Goal: Transaction & Acquisition: Download file/media

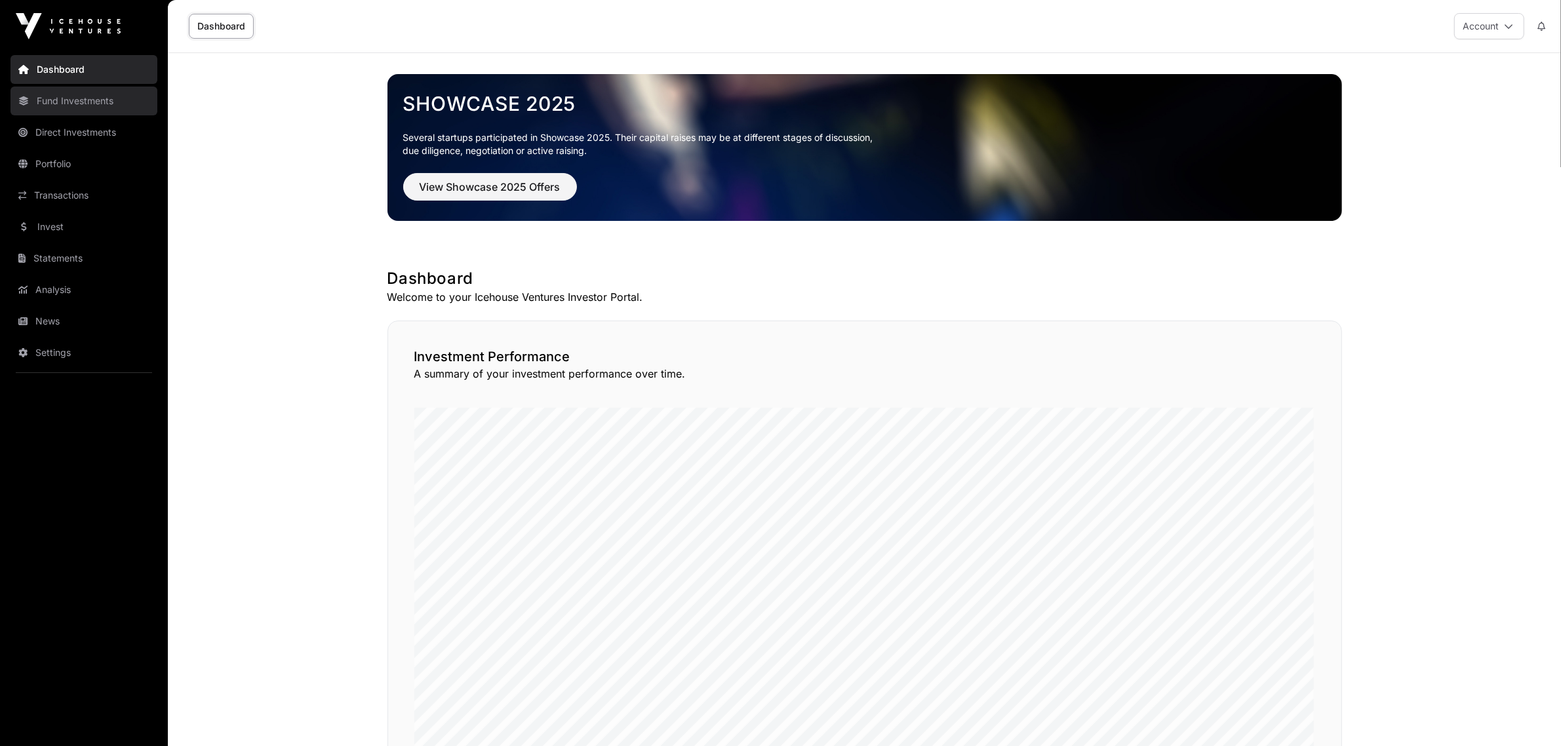
click at [70, 97] on link "Fund Investments" at bounding box center [83, 101] width 147 height 29
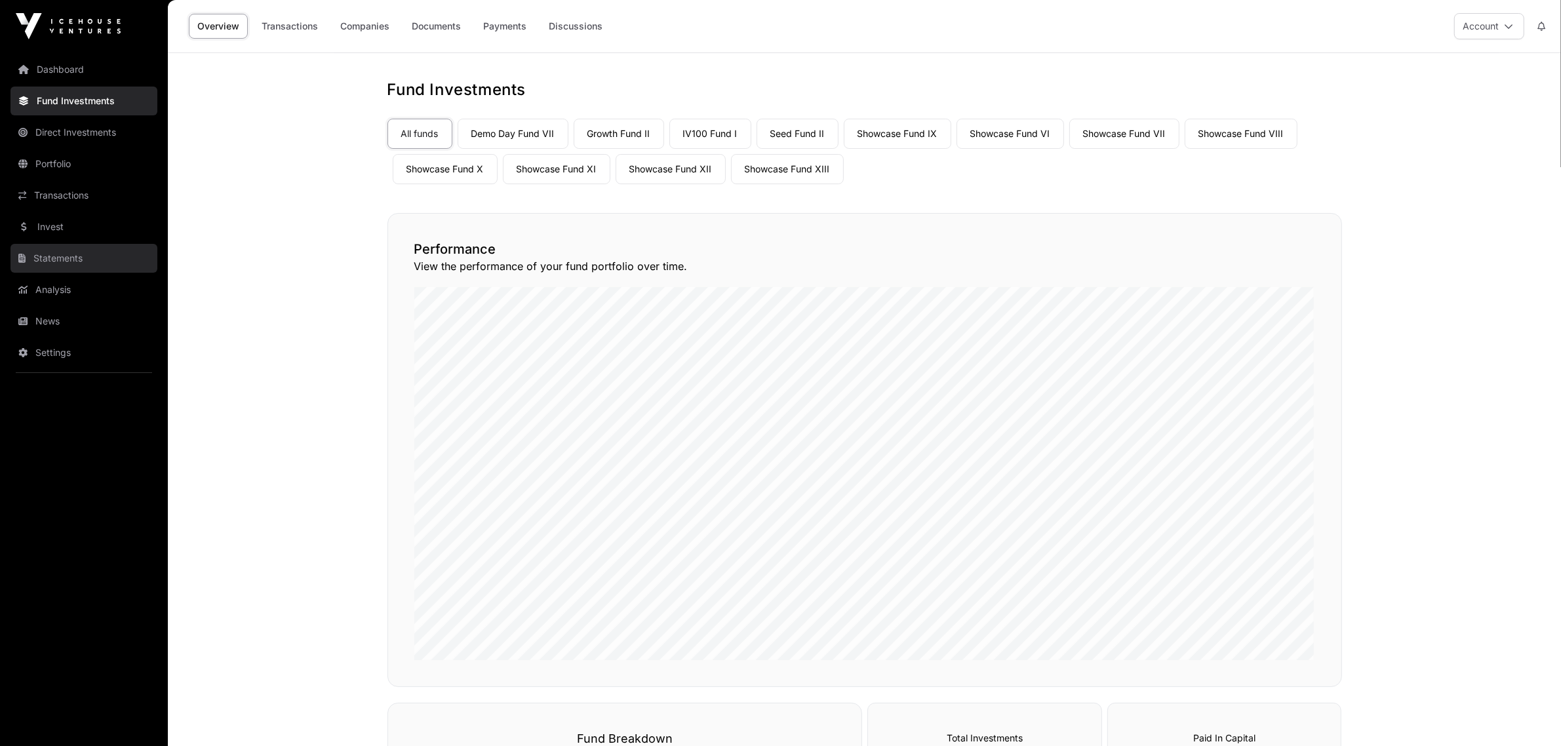
click at [63, 257] on link "Statements" at bounding box center [83, 258] width 147 height 29
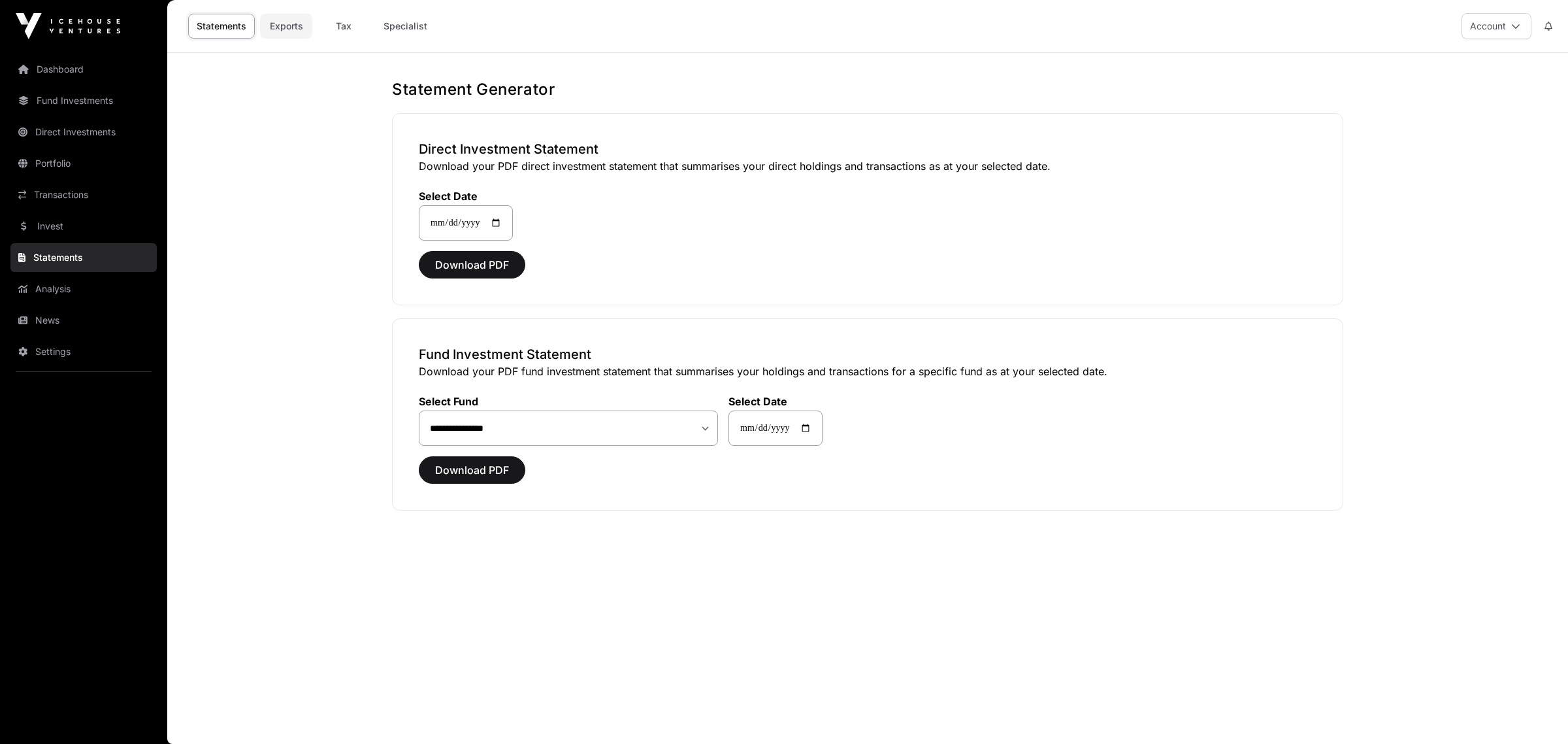
click at [289, 26] on link "Exports" at bounding box center [286, 26] width 52 height 25
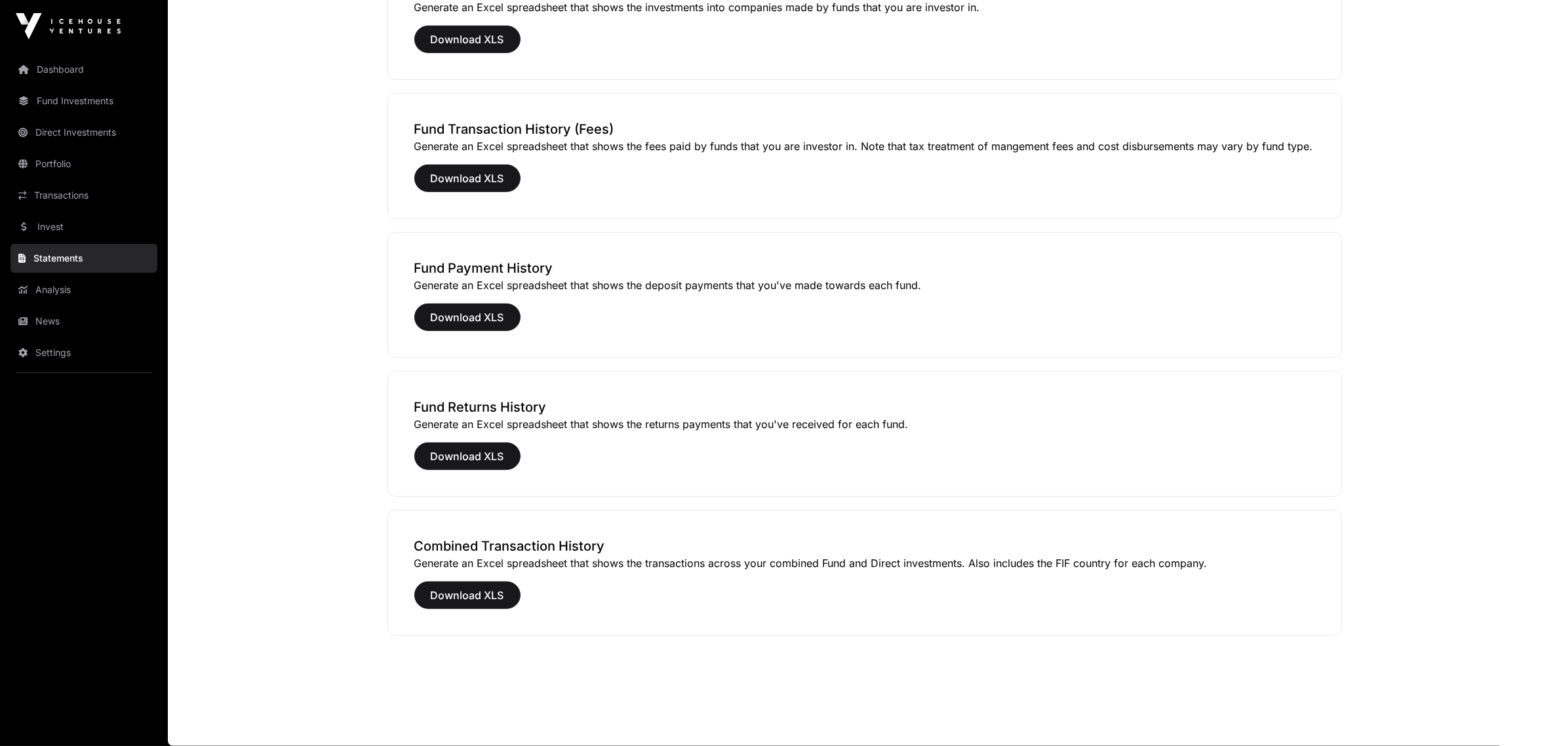
scroll to position [720, 0]
click at [471, 594] on span "Download XLS" at bounding box center [467, 595] width 73 height 16
